Goal: Transaction & Acquisition: Purchase product/service

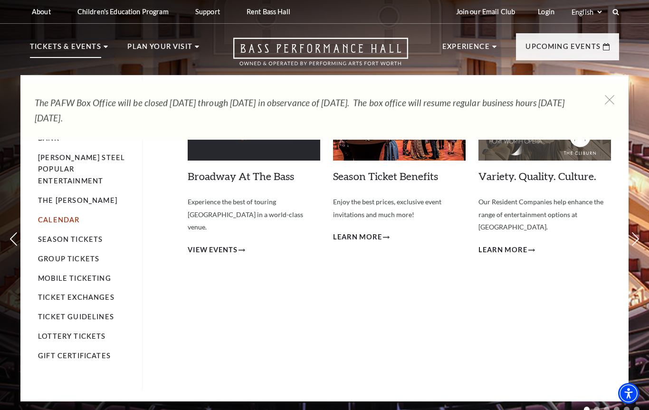
click at [54, 216] on link "Calendar" at bounding box center [58, 220] width 41 height 8
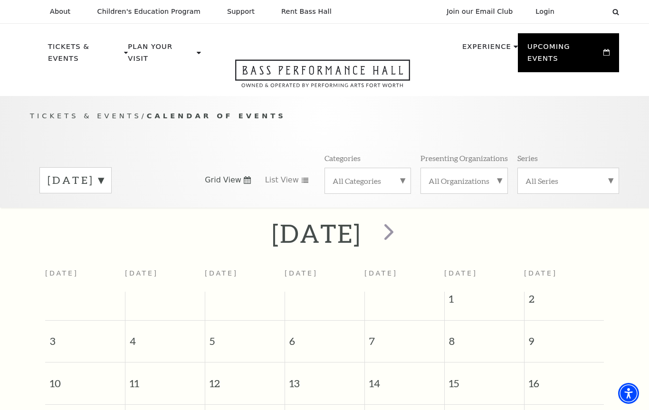
click at [104, 173] on label "August 2025" at bounding box center [76, 180] width 56 height 15
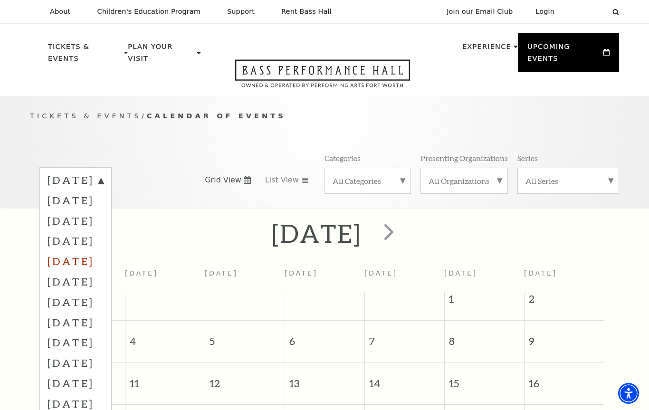
click at [104, 251] on label "December 2025" at bounding box center [76, 261] width 56 height 20
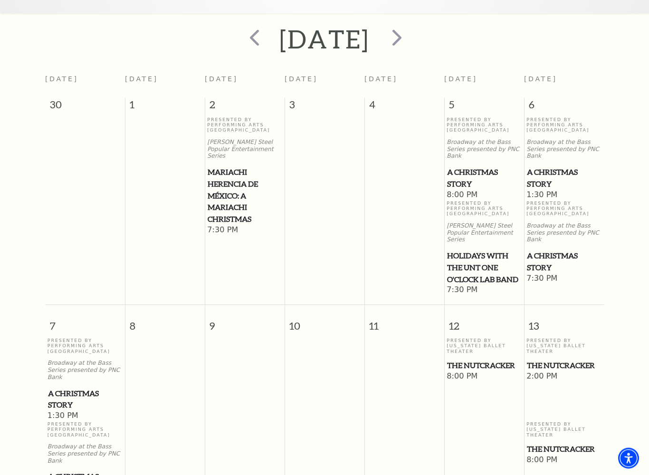
scroll to position [194, 0]
click at [555, 166] on span "A Christmas Story" at bounding box center [564, 177] width 74 height 23
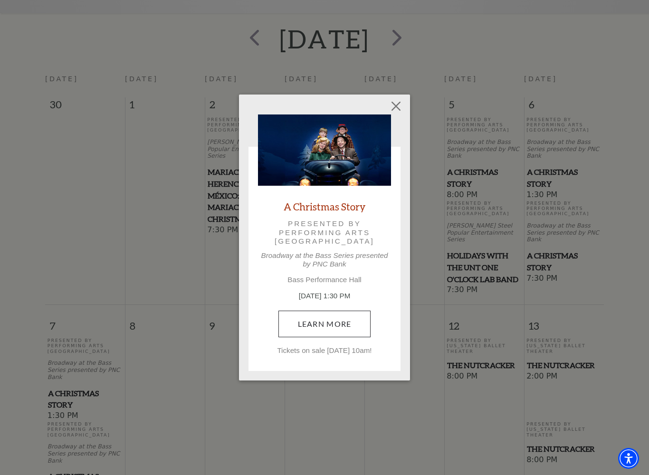
click at [341, 326] on link "Learn More" at bounding box center [324, 324] width 93 height 27
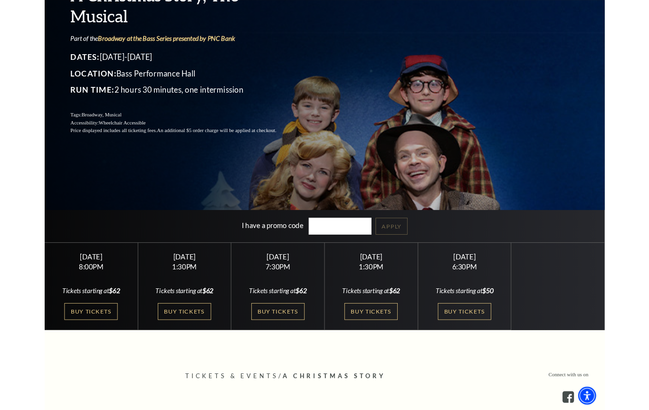
scroll to position [158, 0]
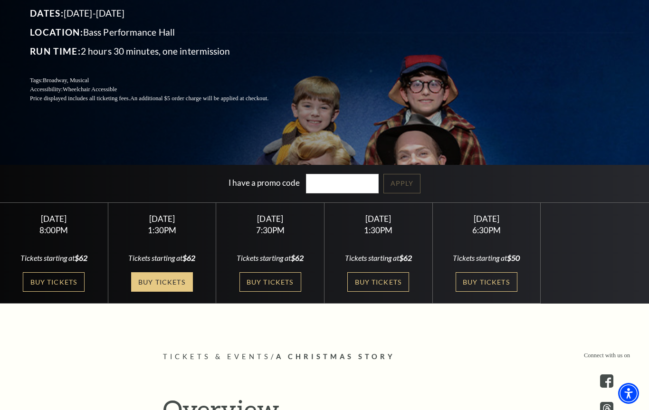
click at [169, 283] on link "Buy Tickets" at bounding box center [162, 281] width 62 height 19
click at [173, 281] on link "Buy Tickets" at bounding box center [162, 281] width 62 height 19
click at [170, 287] on link "Buy Tickets" at bounding box center [162, 281] width 62 height 19
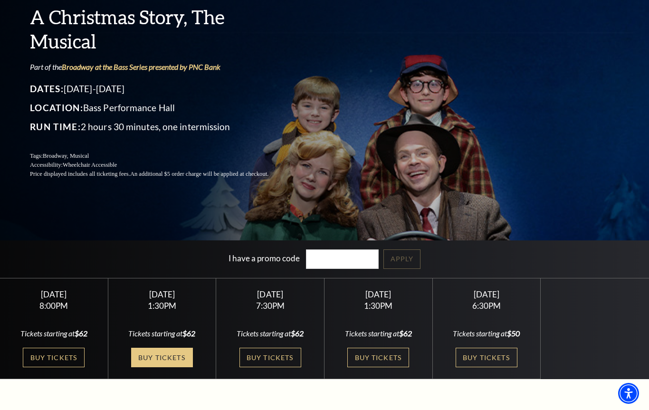
scroll to position [0, 0]
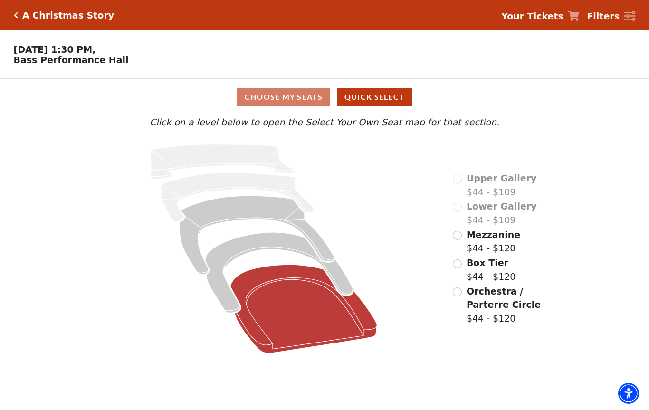
click at [312, 304] on icon "Orchestra / Parterre Circle - Seats Available: 120" at bounding box center [303, 309] width 147 height 88
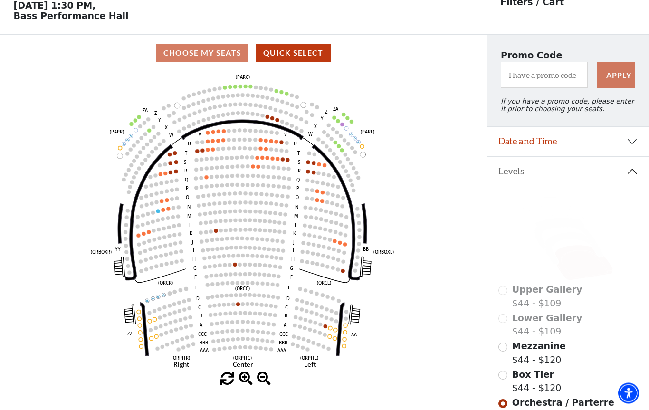
scroll to position [44, 0]
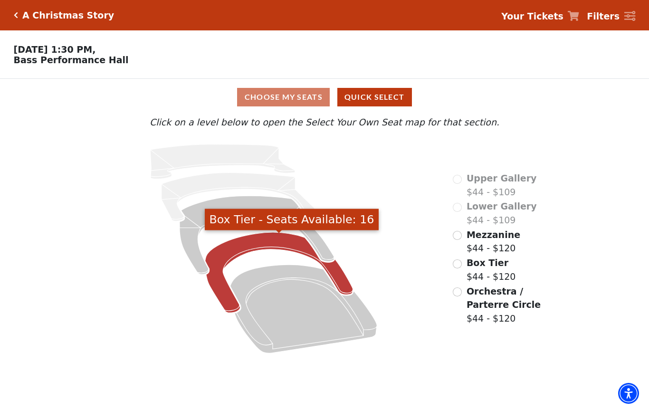
click at [268, 248] on icon "Box Tier - Seats Available: 16" at bounding box center [279, 272] width 148 height 80
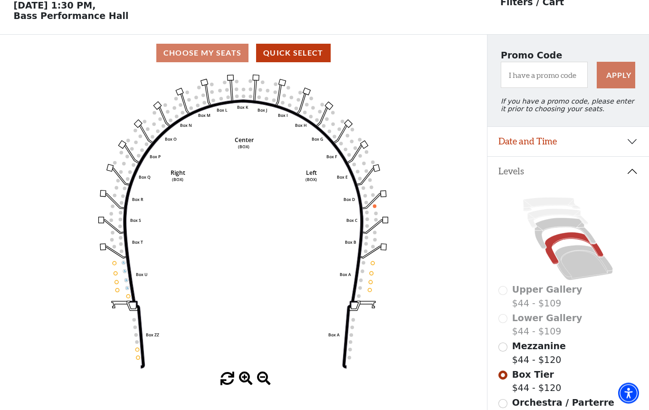
scroll to position [44, 0]
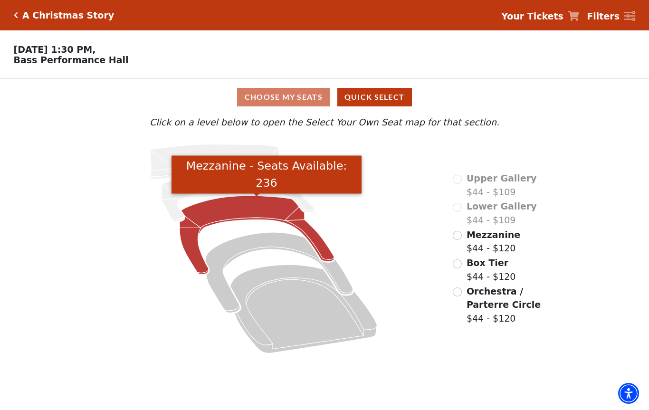
click at [256, 210] on icon "Mezzanine - Seats Available: 236" at bounding box center [257, 235] width 154 height 79
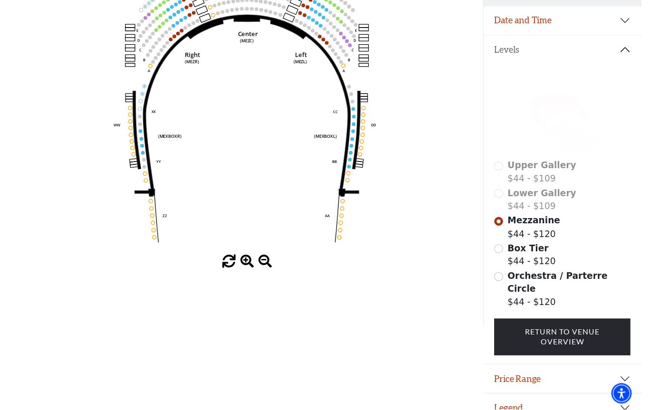
scroll to position [165, 0]
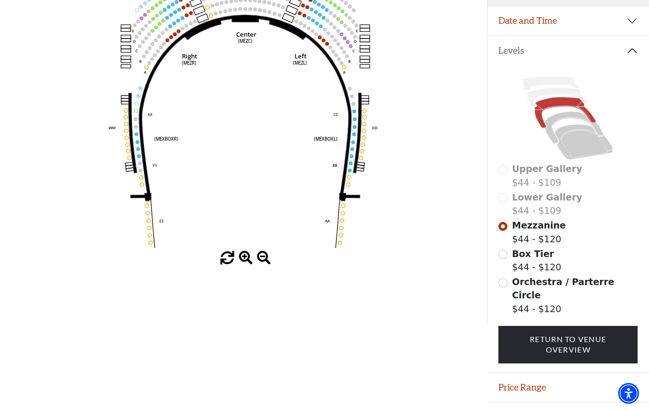
click at [507, 254] on input "Box Tier$44 - $120\a" at bounding box center [502, 254] width 9 height 9
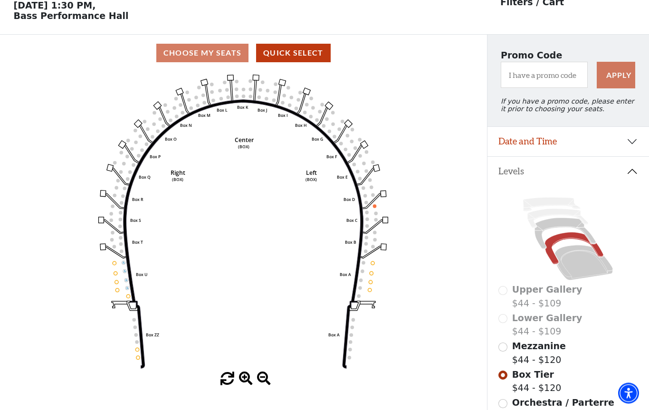
scroll to position [44, 0]
click at [510, 405] on div "Orchestra / Parterre Circle $44 - $120" at bounding box center [567, 416] width 139 height 41
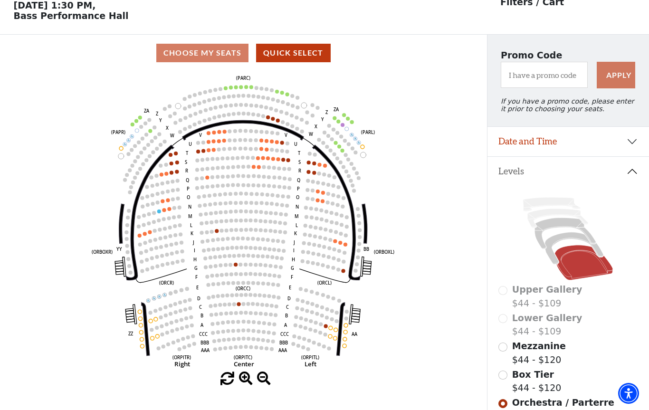
click at [259, 159] on circle at bounding box center [258, 158] width 4 height 4
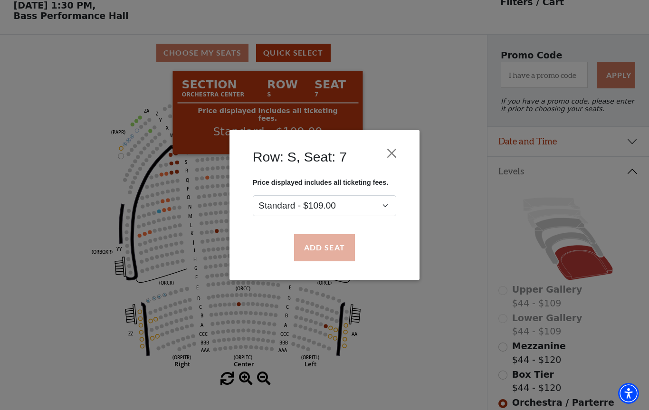
click at [329, 252] on button "Add Seat" at bounding box center [324, 248] width 61 height 27
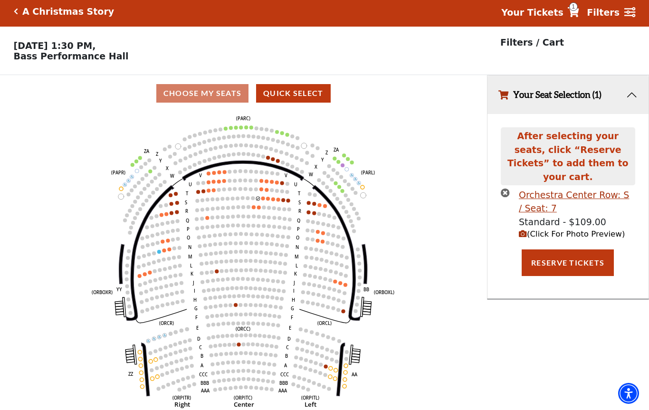
scroll to position [0, 0]
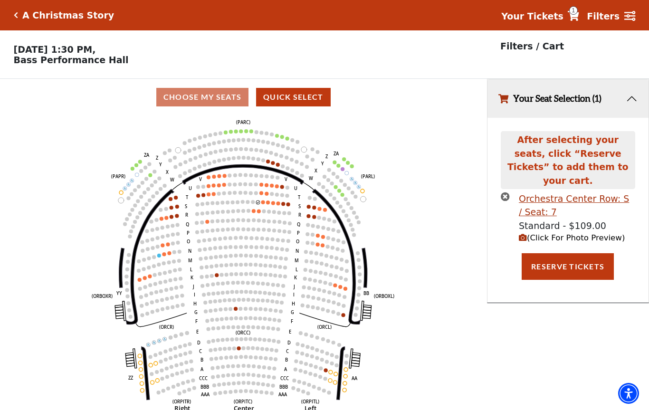
click at [262, 204] on circle at bounding box center [263, 202] width 4 height 4
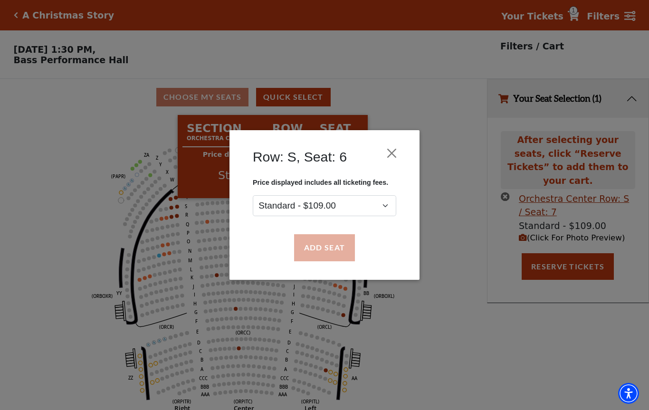
click at [320, 248] on button "Add Seat" at bounding box center [324, 248] width 61 height 27
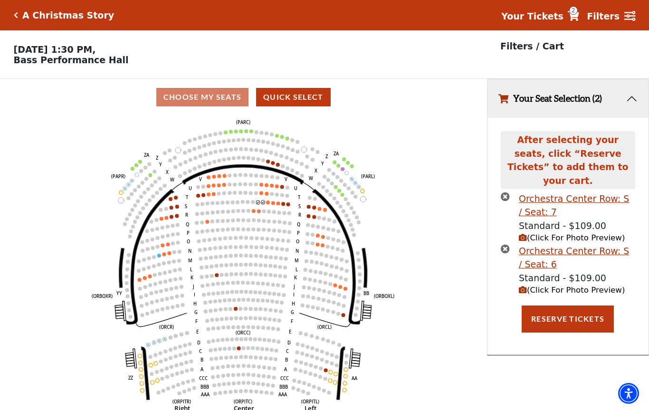
click at [271, 205] on circle at bounding box center [273, 203] width 4 height 4
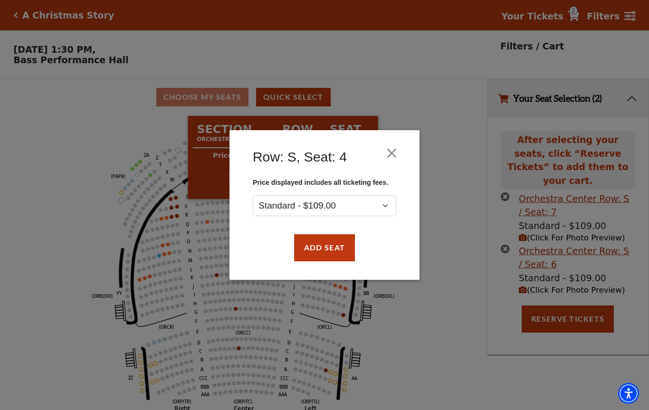
click at [324, 257] on button "Add Seat" at bounding box center [324, 248] width 61 height 27
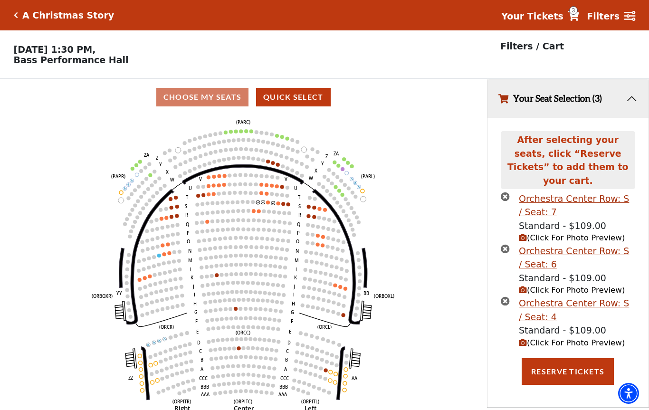
click at [268, 204] on circle at bounding box center [268, 203] width 4 height 4
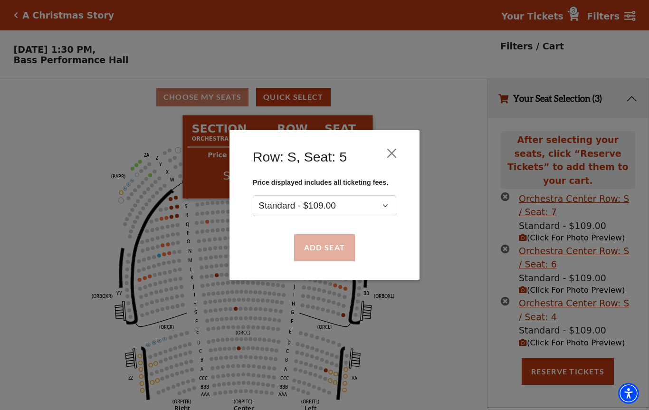
click at [332, 252] on button "Add Seat" at bounding box center [324, 248] width 61 height 27
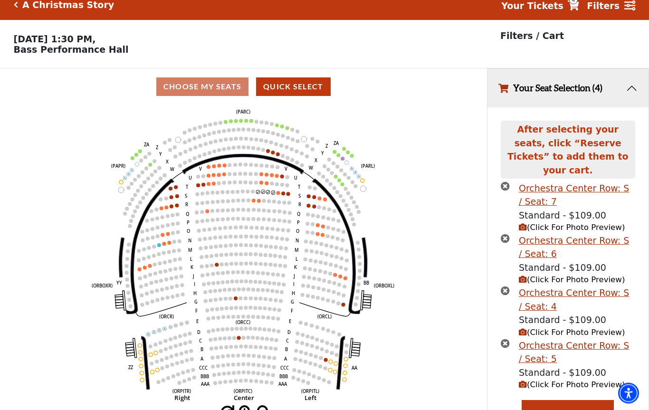
scroll to position [10, 0]
click at [272, 194] on circle at bounding box center [273, 193] width 4 height 4
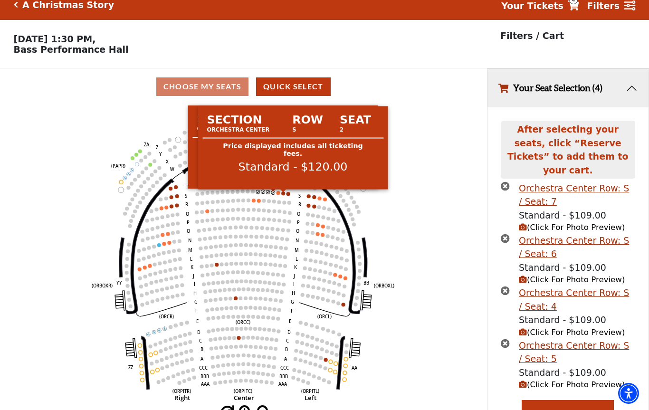
click at [284, 195] on circle at bounding box center [283, 193] width 4 height 4
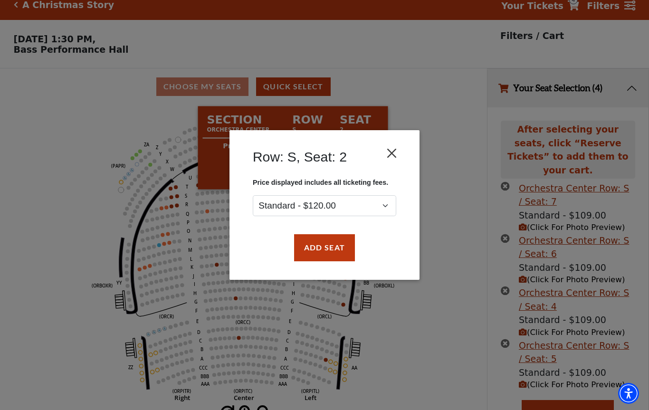
click at [394, 155] on button "Close" at bounding box center [392, 153] width 18 height 18
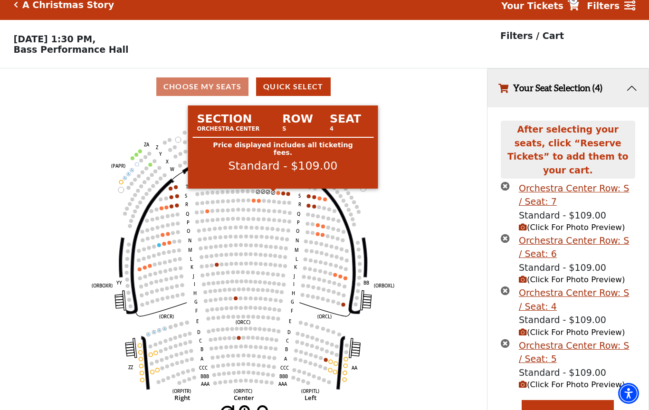
click at [273, 194] on circle at bounding box center [273, 193] width 4 height 4
click at [287, 196] on circle at bounding box center [289, 194] width 4 height 4
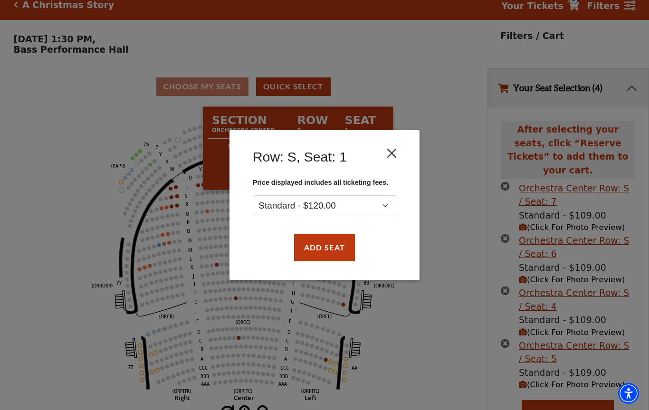
click at [389, 156] on button "Close" at bounding box center [392, 153] width 18 height 18
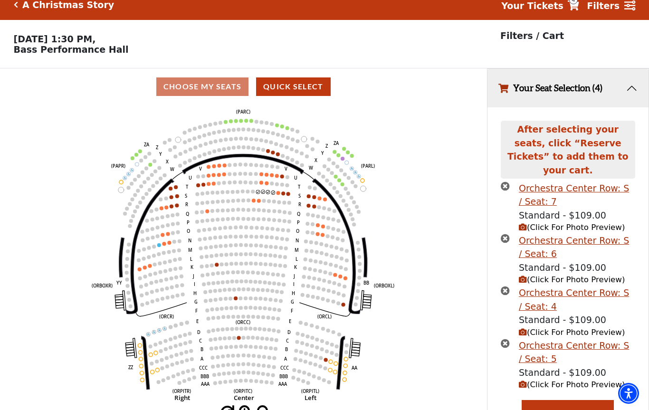
click at [274, 194] on circle at bounding box center [273, 193] width 4 height 4
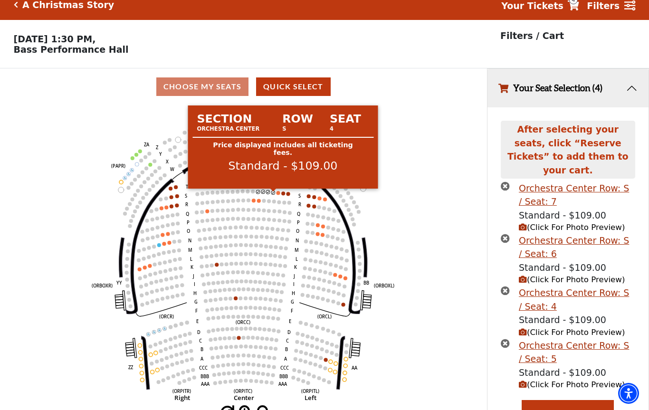
click at [508, 339] on icon "times-circle" at bounding box center [505, 343] width 9 height 9
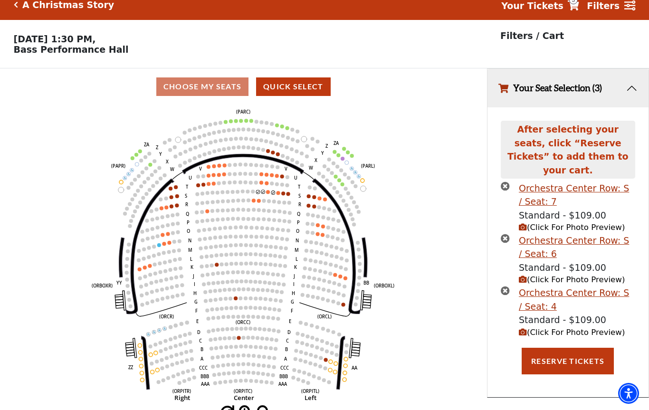
click at [513, 286] on li "Orchestra Center Row: S / Seat: 4 Standard - $109.00 (Click For Photo Preview)" at bounding box center [568, 312] width 134 height 52
click at [508, 286] on icon "times-circle" at bounding box center [505, 290] width 9 height 9
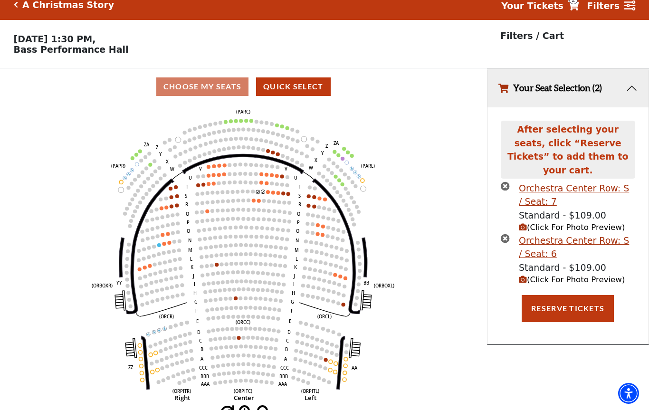
click at [505, 234] on icon "times-circle" at bounding box center [505, 238] width 9 height 9
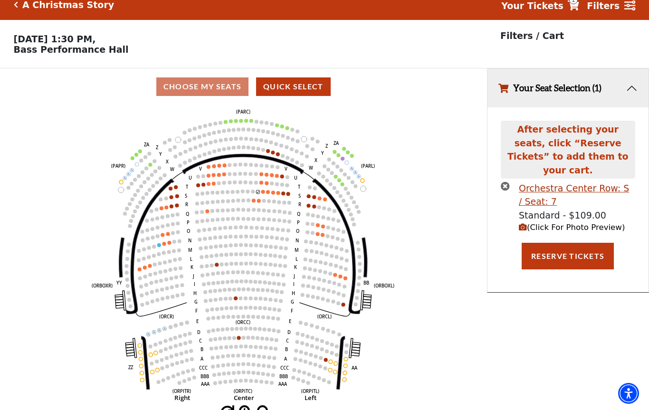
click at [509, 182] on icon "times-circle" at bounding box center [505, 186] width 9 height 9
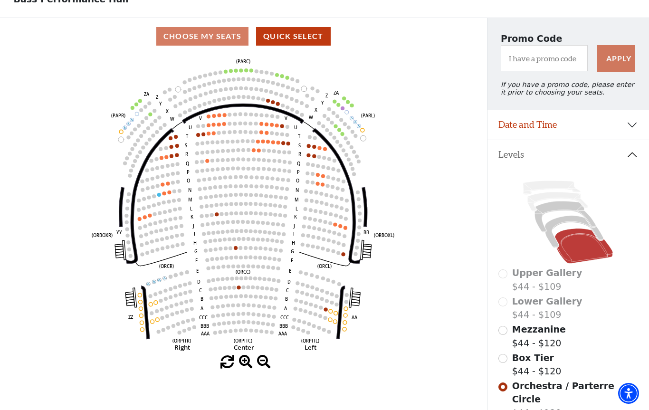
scroll to position [0, 0]
